Goal: Find specific page/section: Find specific page/section

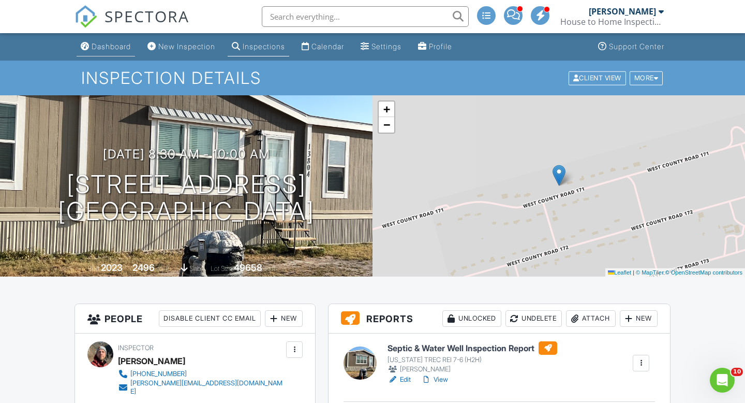
click at [109, 49] on div "Dashboard" at bounding box center [111, 46] width 39 height 9
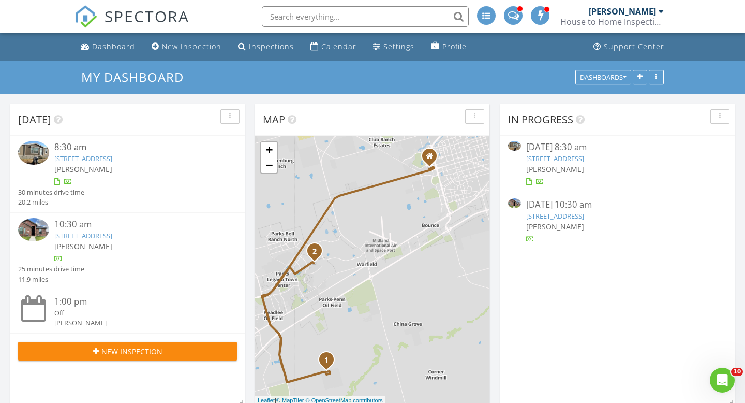
click at [559, 215] on link "37 Devon Ct , Odessa, TX 79765" at bounding box center [555, 215] width 58 height 9
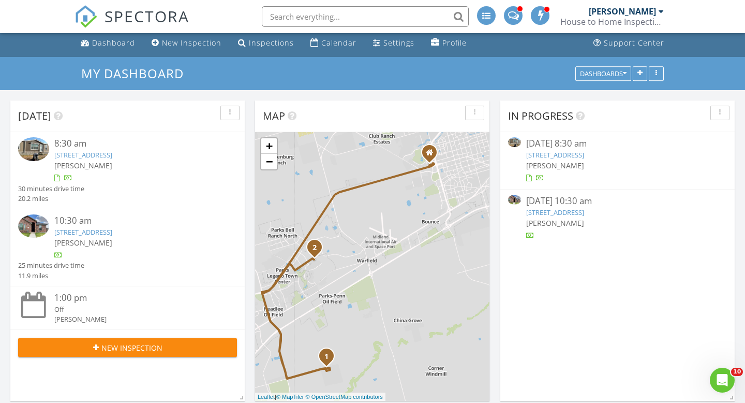
click at [560, 156] on link "13804 W County Rd 171 , Odessa, TX 79766" at bounding box center [555, 154] width 58 height 9
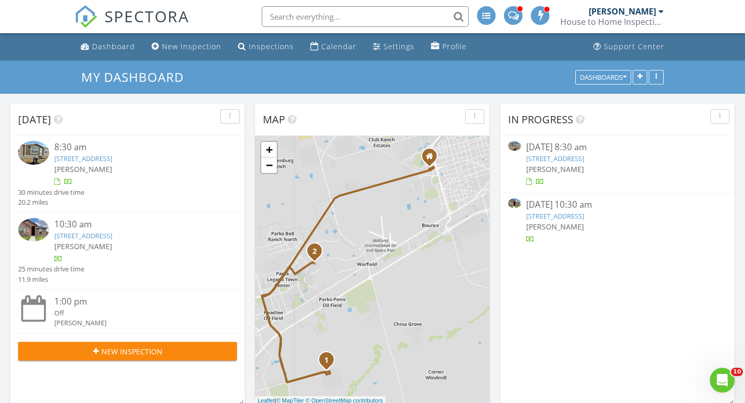
click at [112, 159] on link "13804 W County Rd 171 , Odessa, TX 79766" at bounding box center [83, 158] width 58 height 9
click at [584, 217] on link "37 Devon Ct , Odessa, TX 79765" at bounding box center [555, 215] width 58 height 9
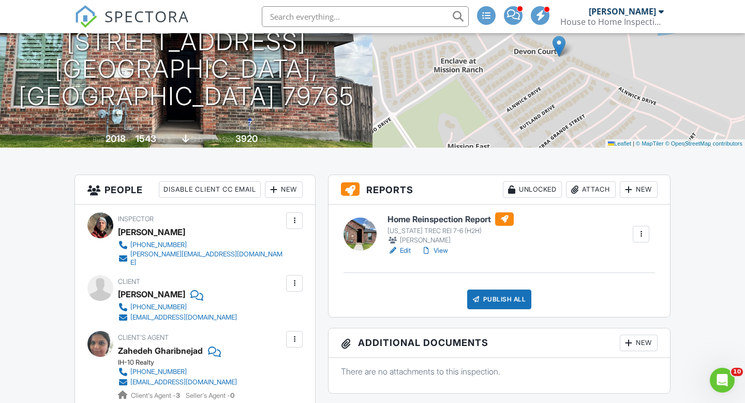
scroll to position [140, 0]
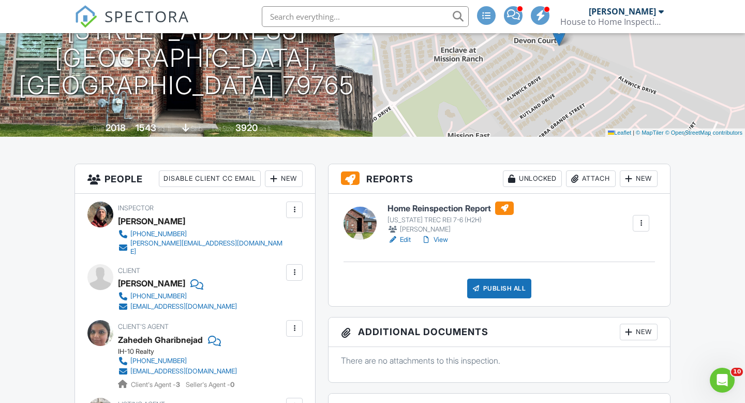
click at [455, 208] on h6 "Home Reinspection Report" at bounding box center [451, 207] width 126 height 13
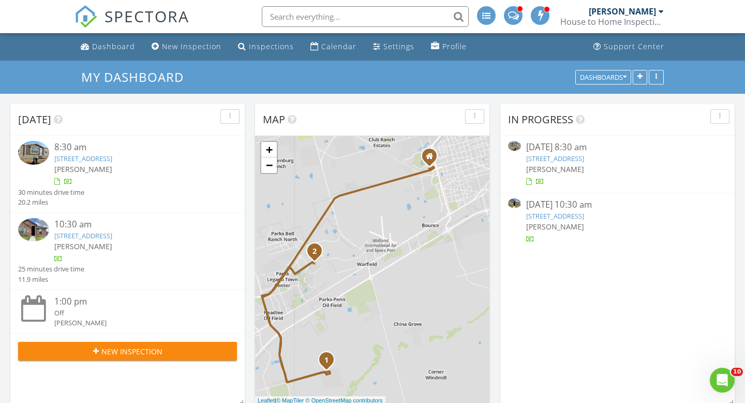
click at [553, 159] on link "13804 W County Rd 171 , Odessa, TX 79766" at bounding box center [555, 158] width 58 height 9
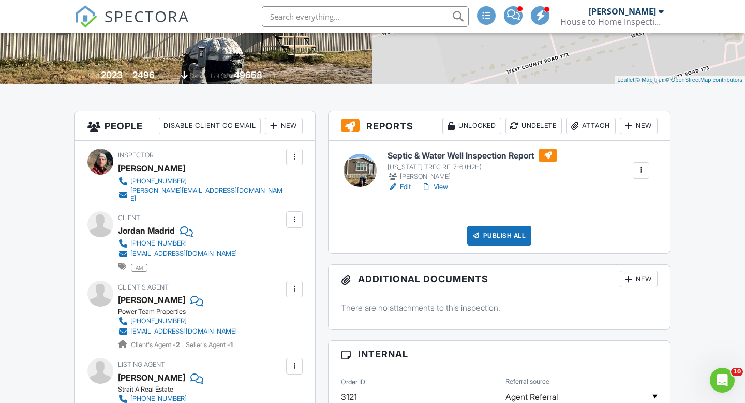
scroll to position [195, 0]
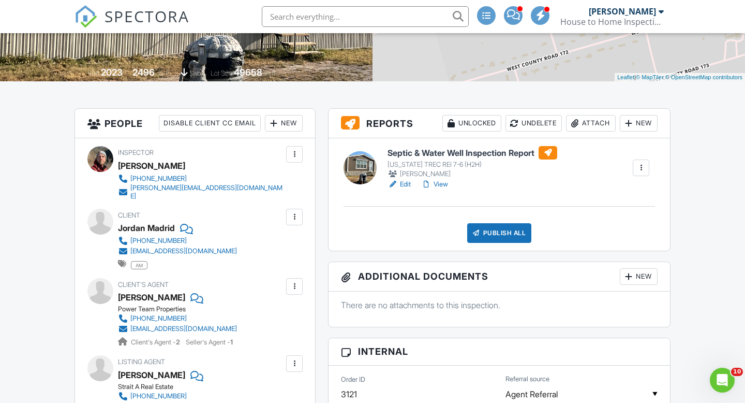
click at [504, 152] on h6 "Septic & Water Well Inspection Report" at bounding box center [473, 152] width 170 height 13
